Goal: Navigation & Orientation: Find specific page/section

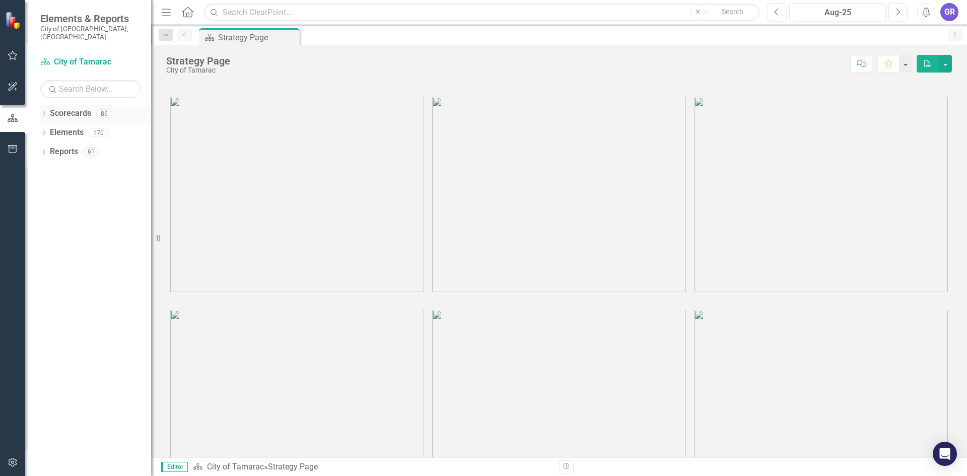
click at [43, 112] on icon "Dropdown" at bounding box center [43, 115] width 7 height 6
click at [49, 129] on icon "Dropdown" at bounding box center [49, 132] width 8 height 6
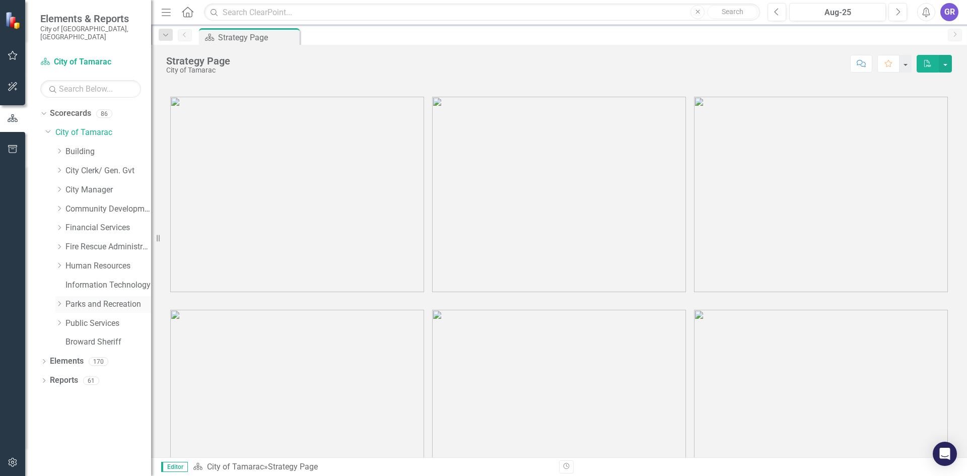
click at [58, 301] on icon "Dropdown" at bounding box center [59, 304] width 8 height 6
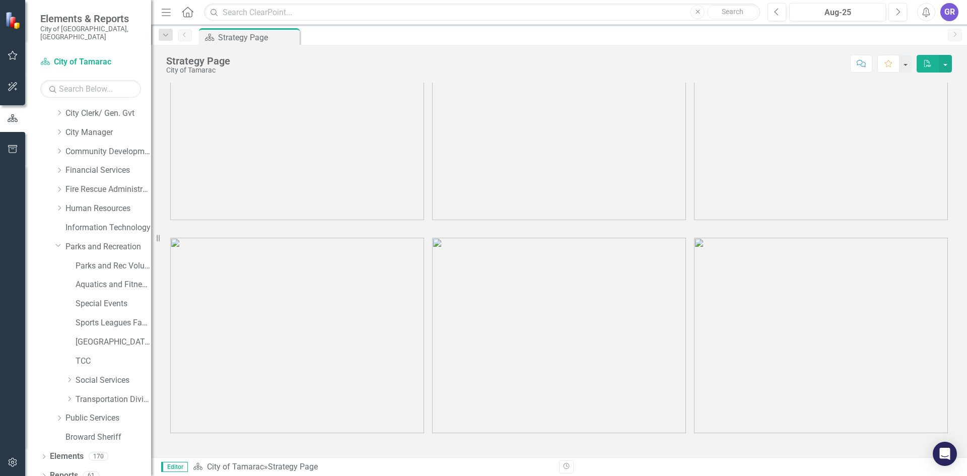
scroll to position [59, 0]
click at [85, 353] on link "TCC" at bounding box center [114, 359] width 76 height 12
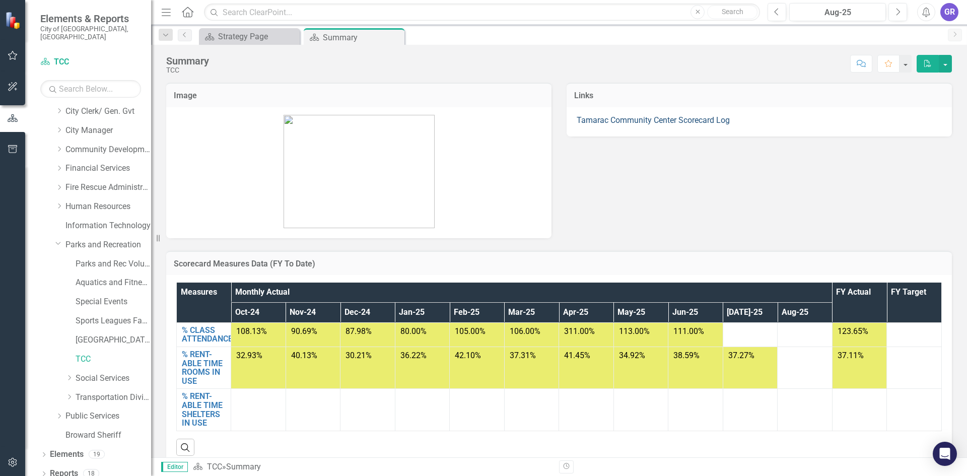
click at [691, 121] on link "Tamarac Community Center Scorecard Log" at bounding box center [652, 120] width 153 height 10
click at [108, 334] on link "[GEOGRAPHIC_DATA]" at bounding box center [114, 340] width 76 height 12
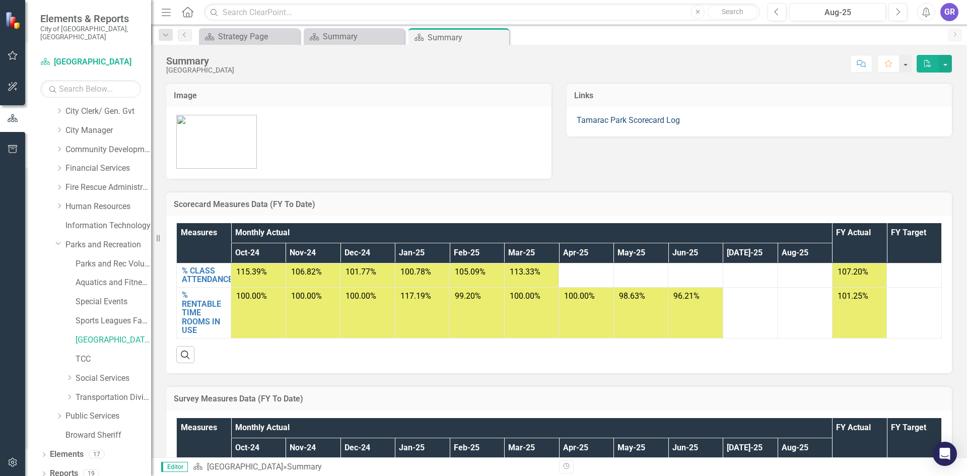
click at [648, 122] on link "Tamarac Park Scorecard Log" at bounding box center [627, 120] width 103 height 10
drag, startPoint x: 83, startPoint y: 348, endPoint x: 123, endPoint y: 352, distance: 40.5
click at [83, 353] on link "TCC" at bounding box center [114, 359] width 76 height 12
